Goal: Task Accomplishment & Management: Use online tool/utility

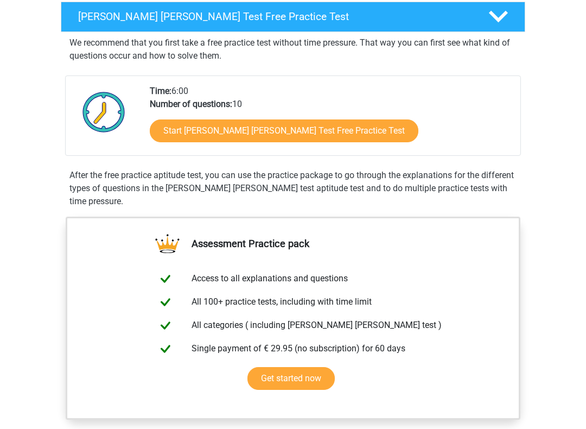
scroll to position [176, 0]
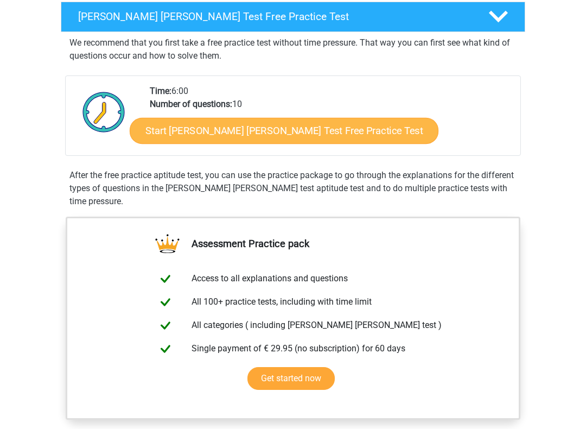
click at [321, 131] on link "Start Watson Glaser Test Free Practice Test" at bounding box center [284, 131] width 309 height 26
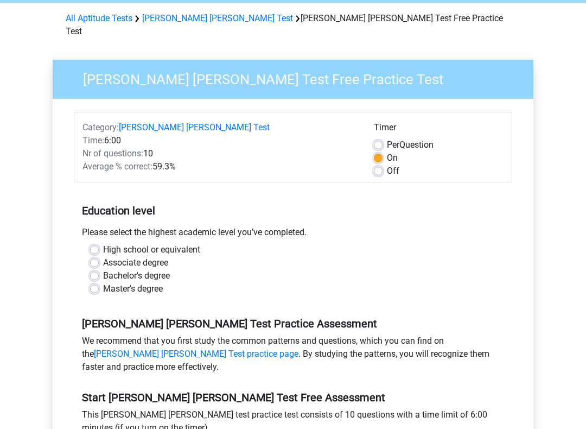
scroll to position [42, 0]
click at [103, 243] on label "High school or equivalent" at bounding box center [151, 249] width 97 height 13
click at [96, 243] on input "High school or equivalent" at bounding box center [94, 248] width 9 height 11
radio input "true"
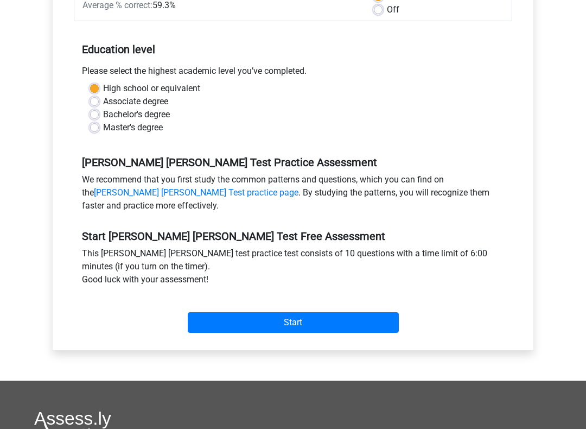
scroll to position [204, 0]
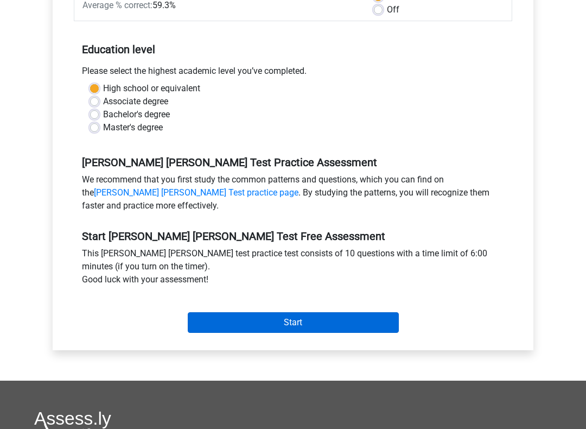
click at [354, 312] on input "Start" at bounding box center [293, 322] width 211 height 21
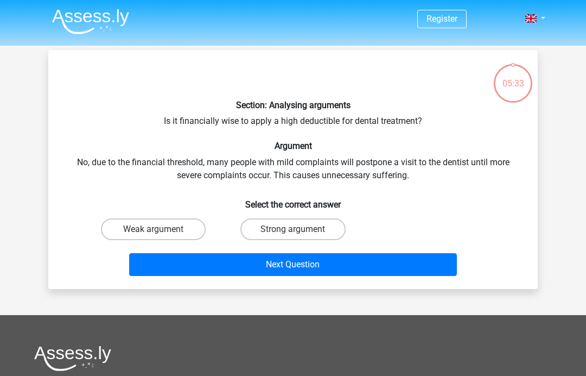
click at [148, 216] on div "Weak argument" at bounding box center [154, 229] width 140 height 30
click at [180, 221] on label "Weak argument" at bounding box center [153, 229] width 105 height 22
click at [161, 229] on input "Weak argument" at bounding box center [157, 232] width 7 height 7
radio input "true"
click at [227, 257] on button "Next Question" at bounding box center [293, 264] width 328 height 23
